Goal: Information Seeking & Learning: Understand process/instructions

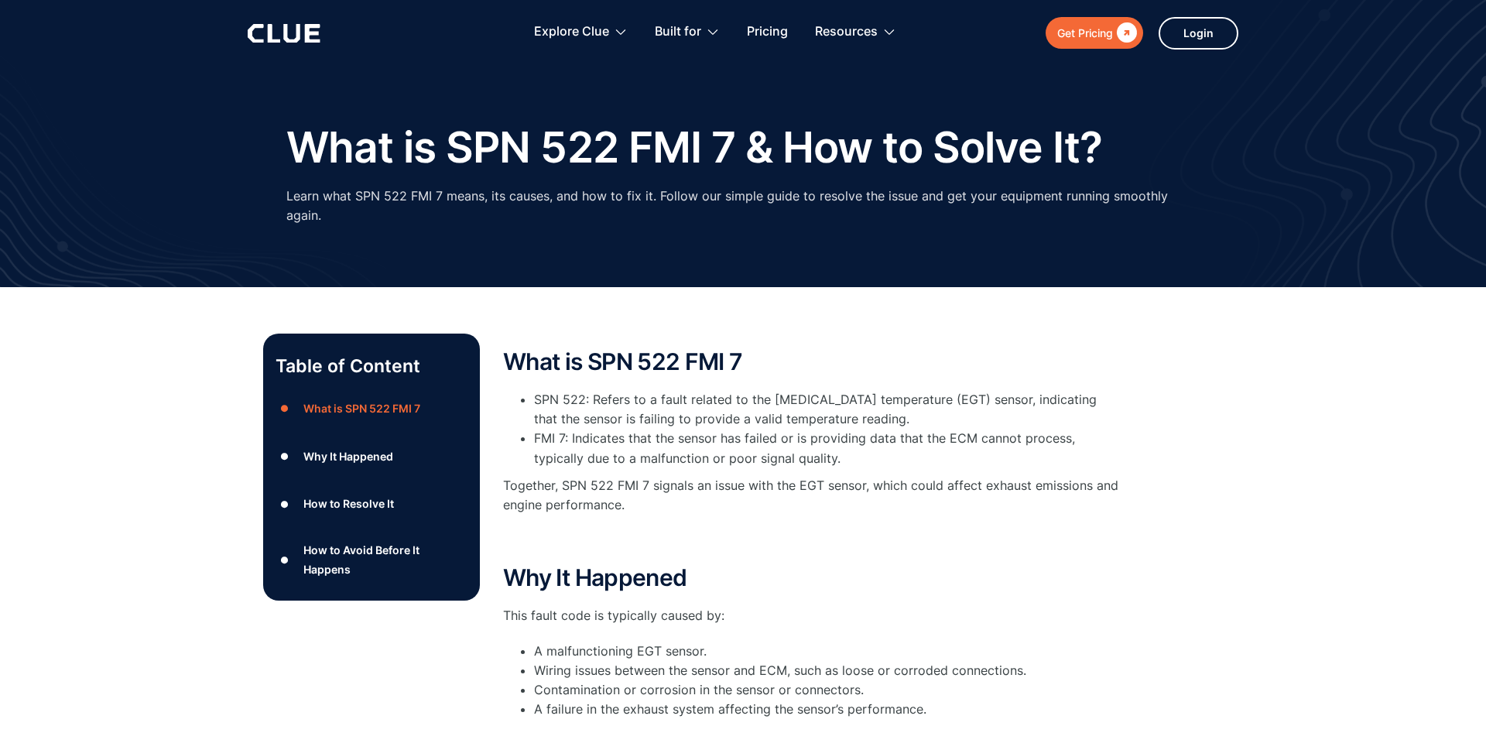
click at [346, 447] on div "Why It Happened" at bounding box center [348, 456] width 90 height 19
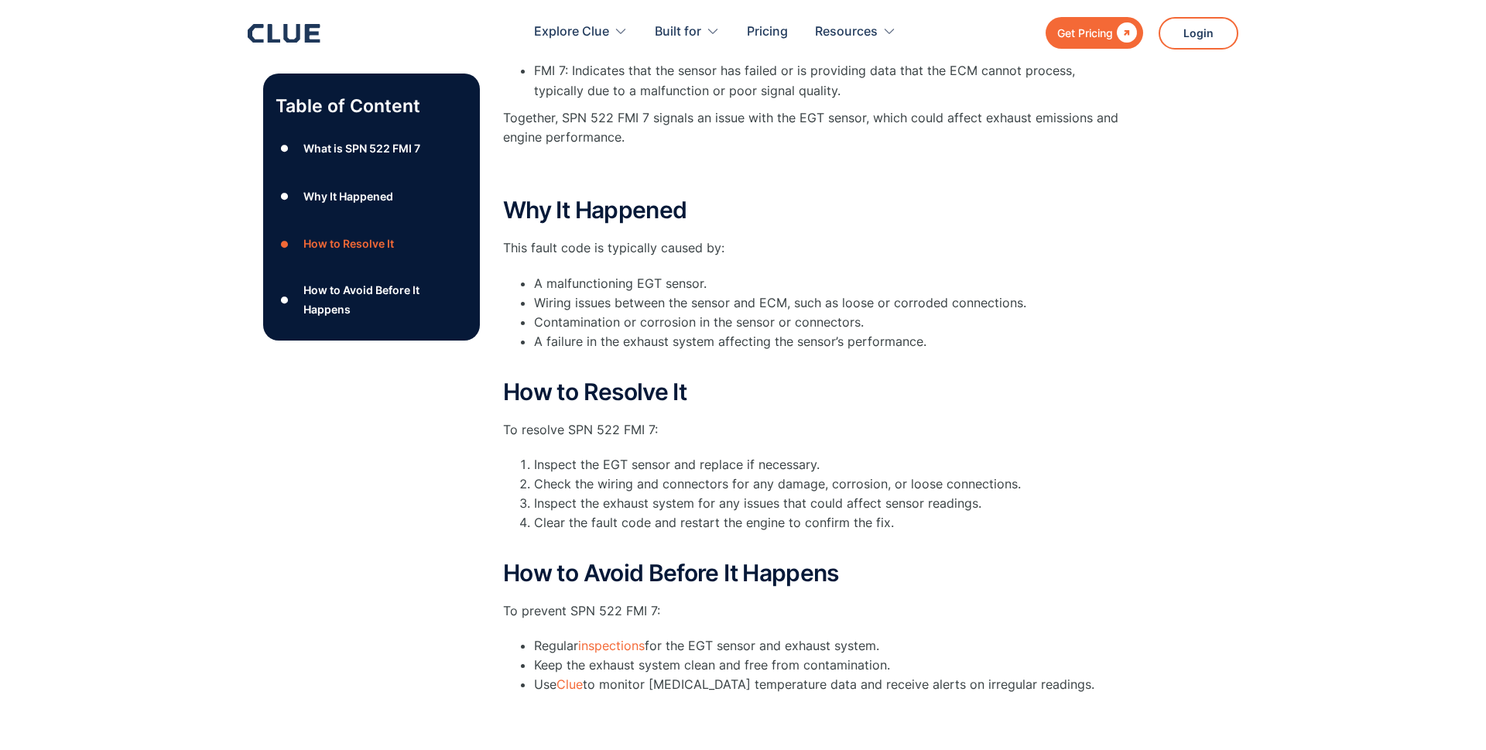
scroll to position [447, 0]
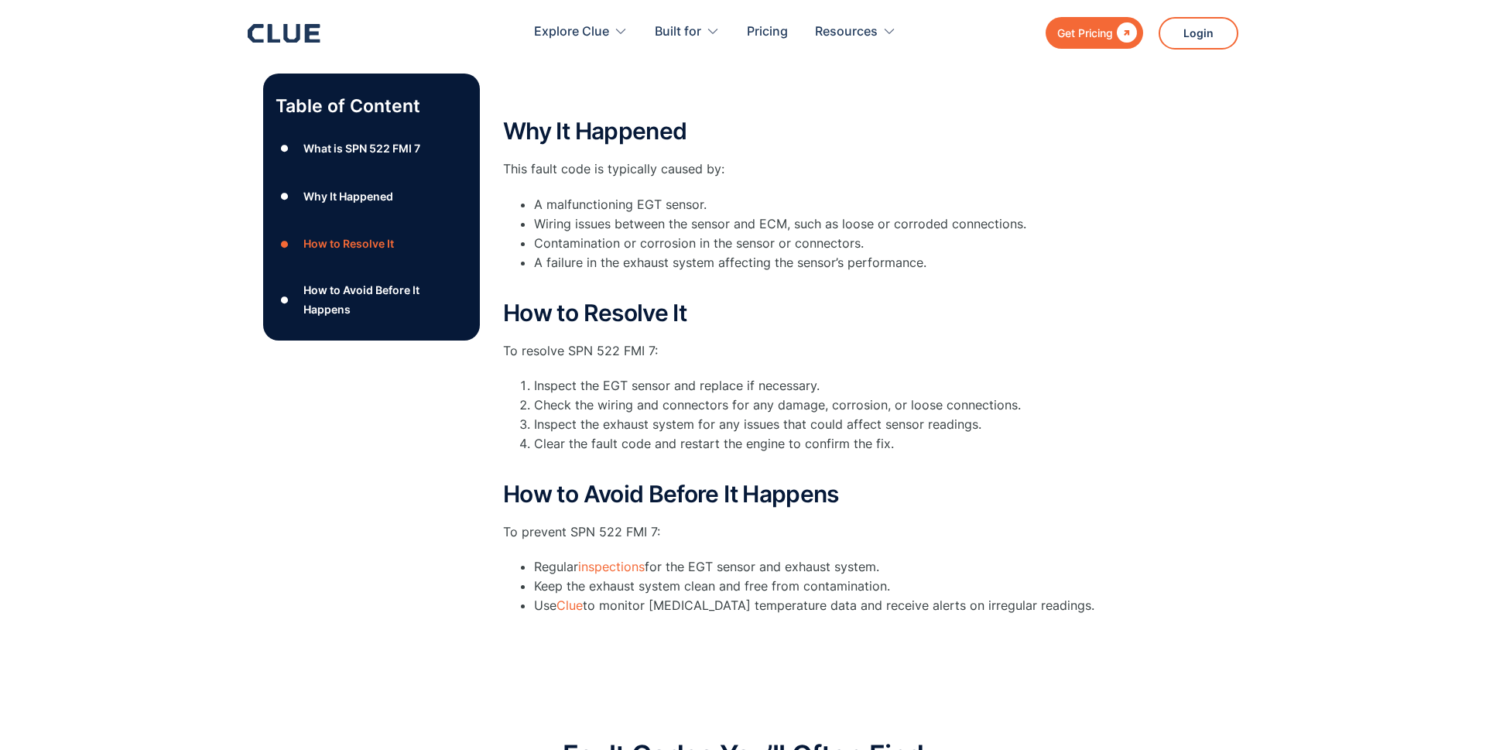
click at [364, 246] on div "How to Resolve It" at bounding box center [348, 244] width 91 height 19
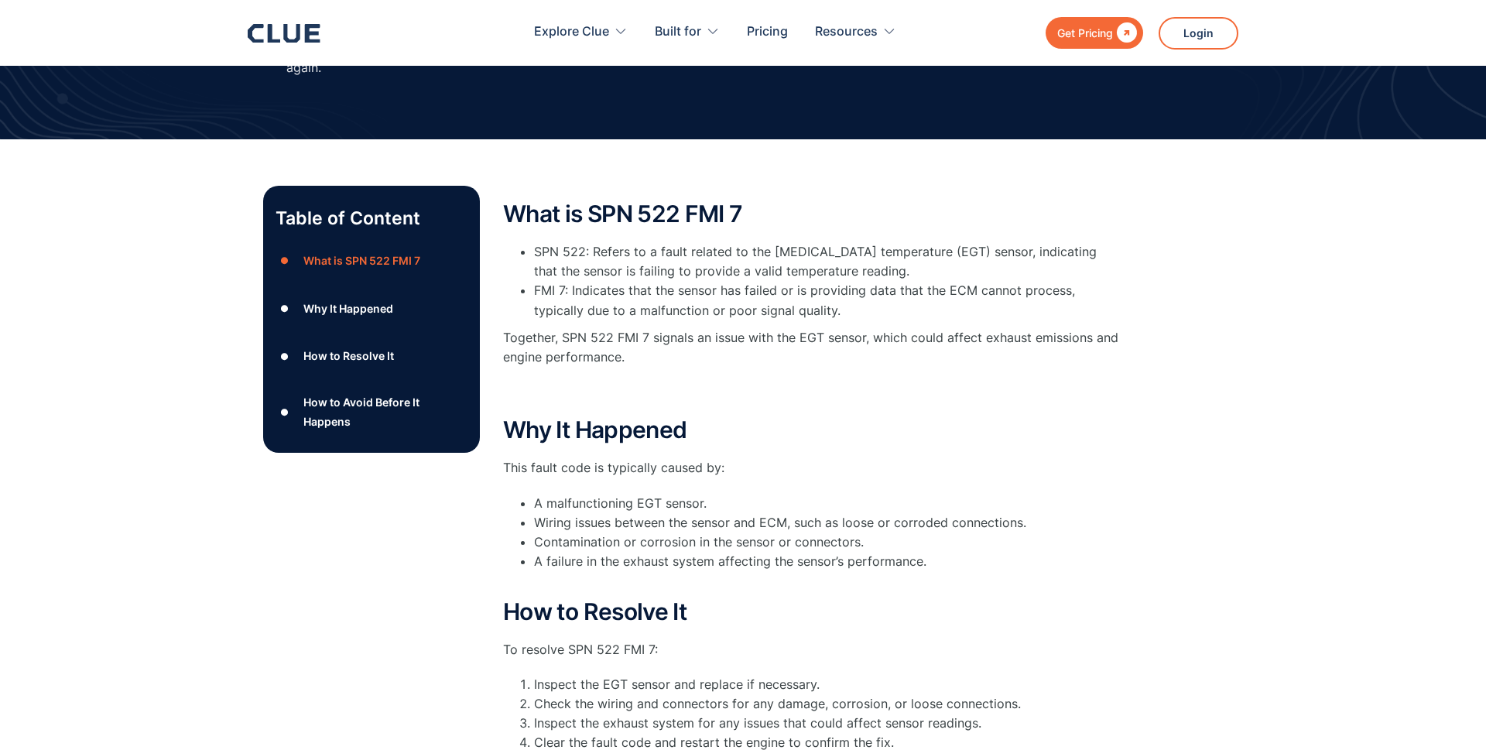
scroll to position [147, 0]
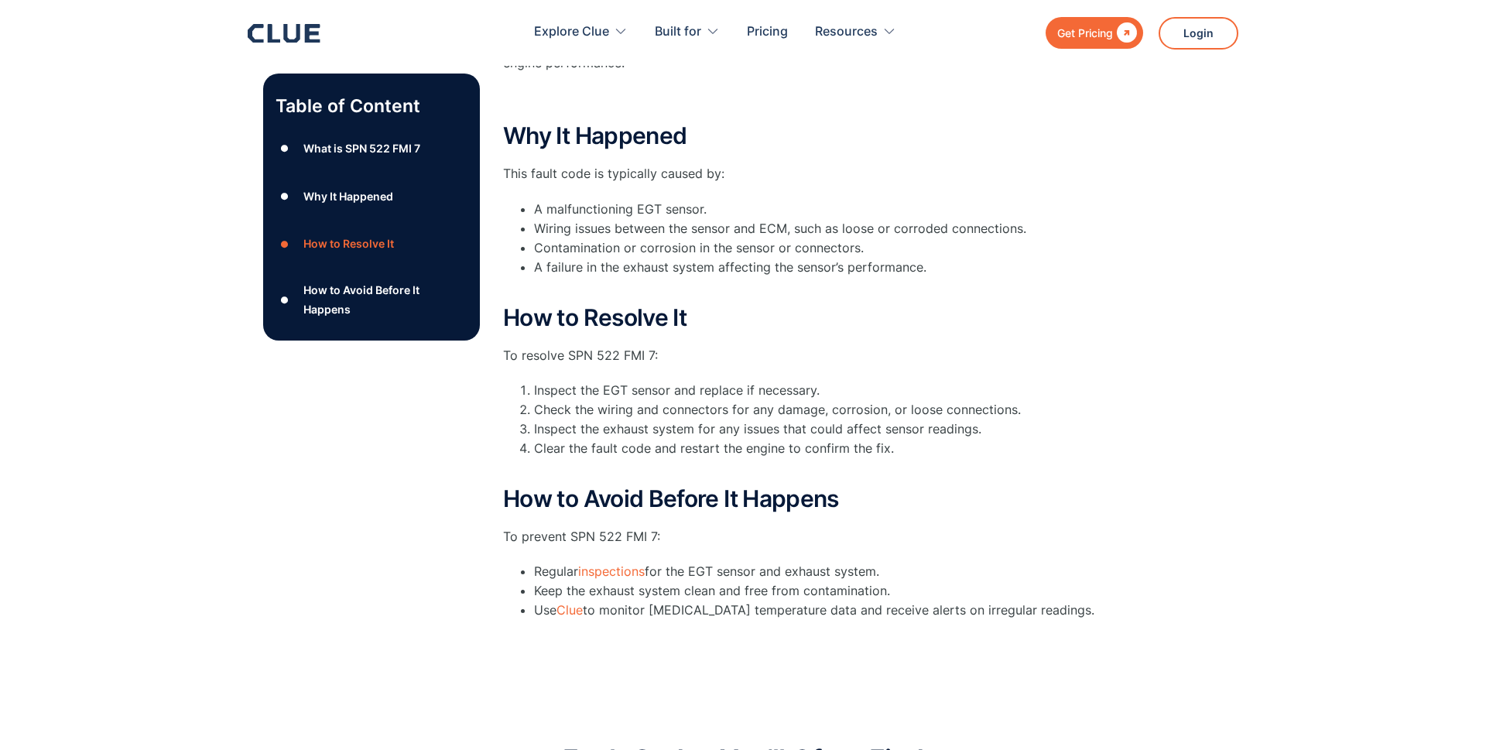
scroll to position [447, 0]
